Goal: Task Accomplishment & Management: Use online tool/utility

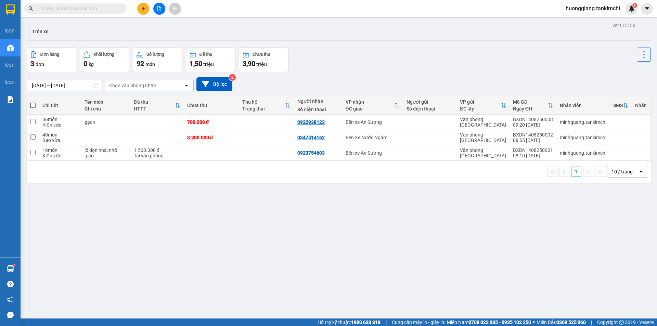
click at [92, 7] on input "text" at bounding box center [78, 9] width 81 height 8
click at [88, 10] on input "text" at bounding box center [78, 9] width 81 height 8
click at [109, 5] on input "text" at bounding box center [78, 9] width 81 height 8
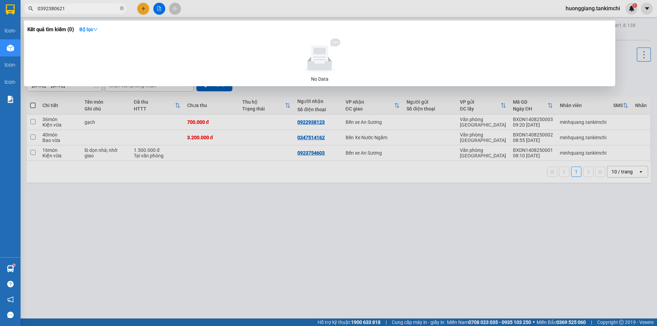
type input "0392380621"
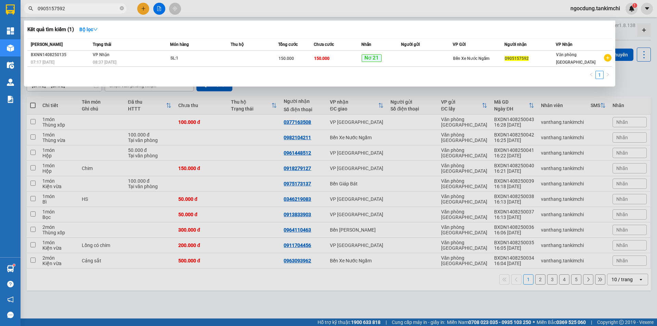
click at [636, 91] on div at bounding box center [328, 163] width 657 height 326
